Goal: Information Seeking & Learning: Learn about a topic

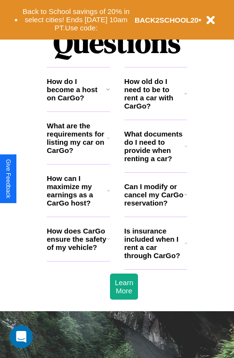
scroll to position [1169, 0]
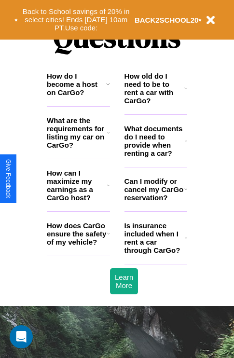
click at [155, 156] on h3 "What documents do I need to provide when renting a car?" at bounding box center [155, 141] width 61 height 33
click at [108, 88] on icon at bounding box center [108, 84] width 4 height 8
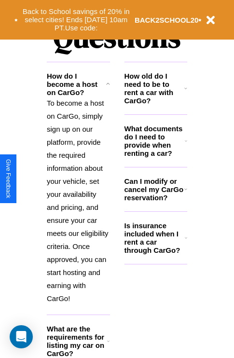
click at [155, 104] on h3 "How old do I need to be to rent a car with CarGo?" at bounding box center [155, 88] width 60 height 33
click at [155, 156] on h3 "What documents do I need to provide when renting a car?" at bounding box center [155, 141] width 61 height 33
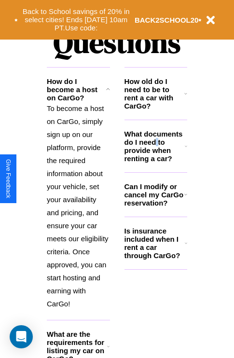
scroll to position [1164, 0]
